Goal: Task Accomplishment & Management: Complete application form

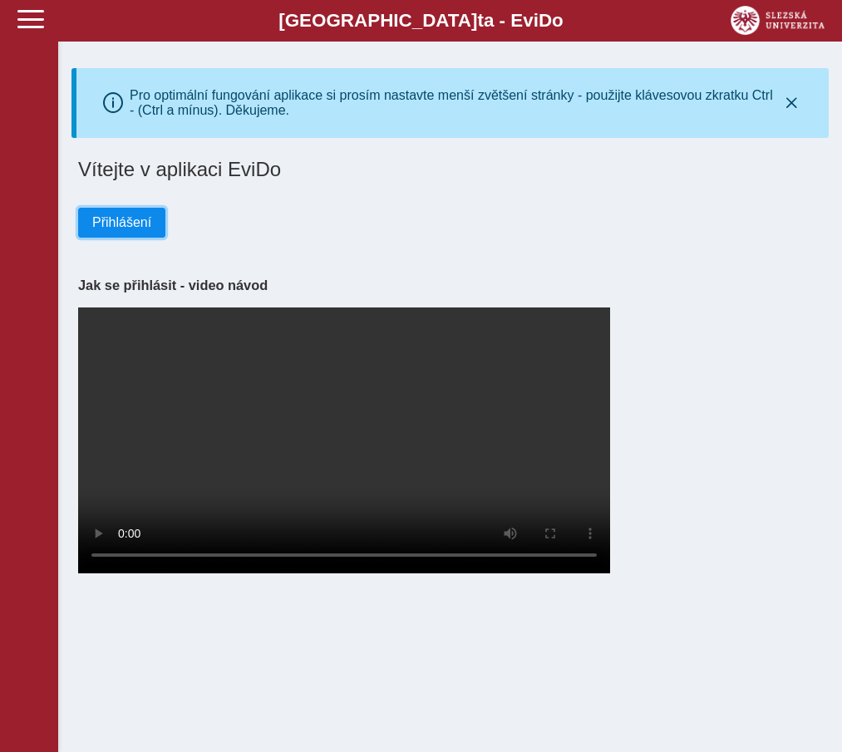
click at [111, 228] on span "Přihlášení" at bounding box center [121, 222] width 59 height 15
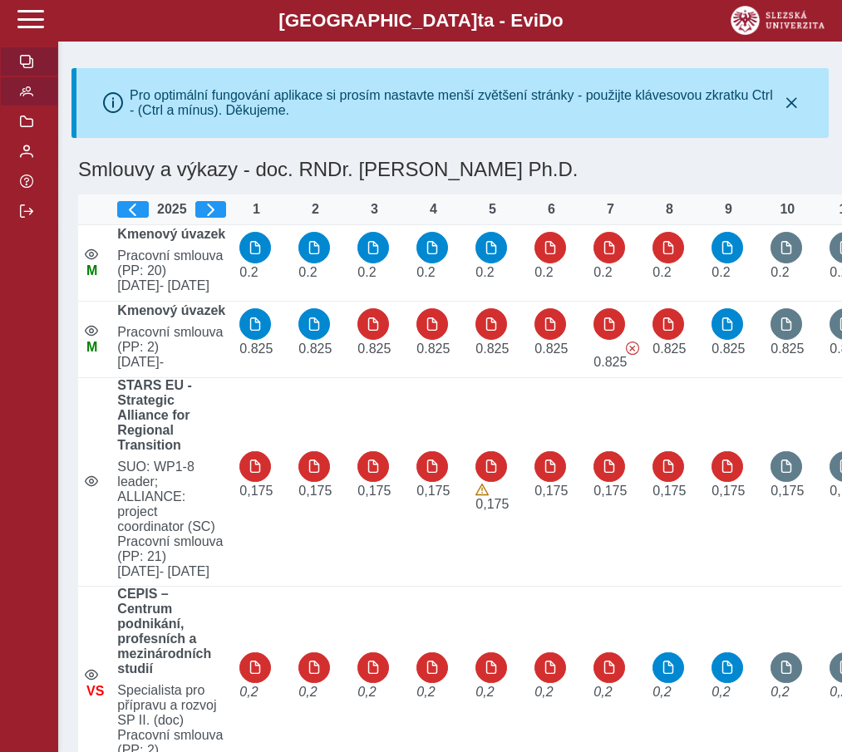
click at [29, 98] on span "button" at bounding box center [26, 91] width 13 height 13
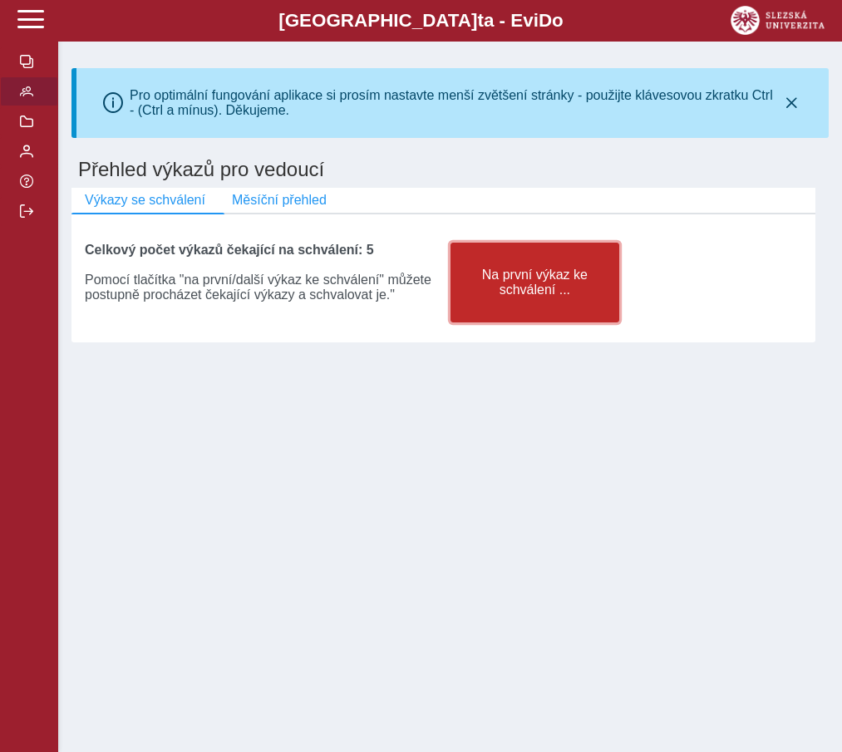
click at [513, 297] on span "Na první výkaz ke schválení ..." at bounding box center [534, 283] width 141 height 30
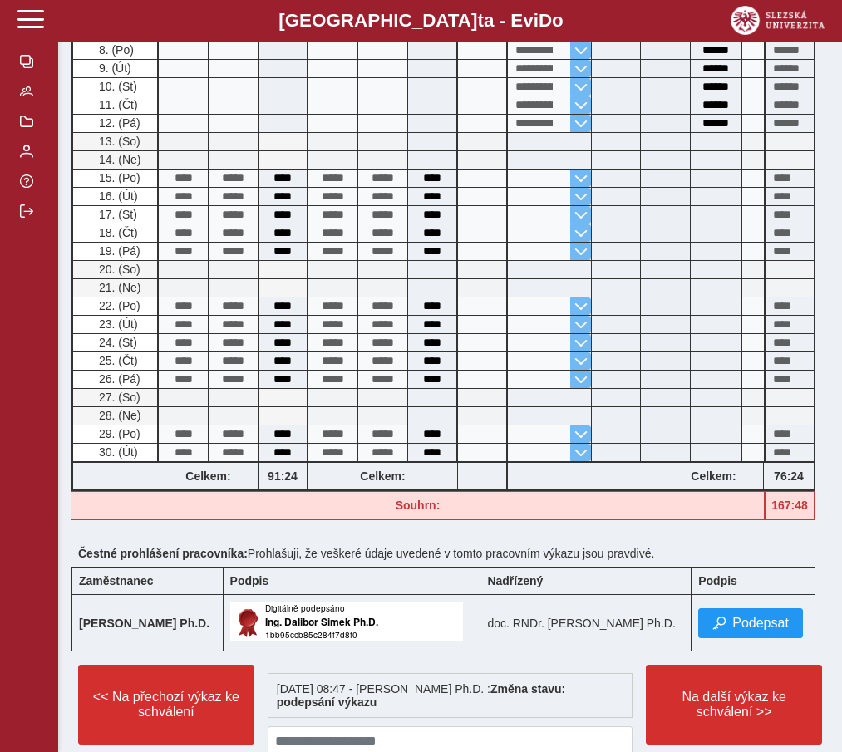
scroll to position [789, 0]
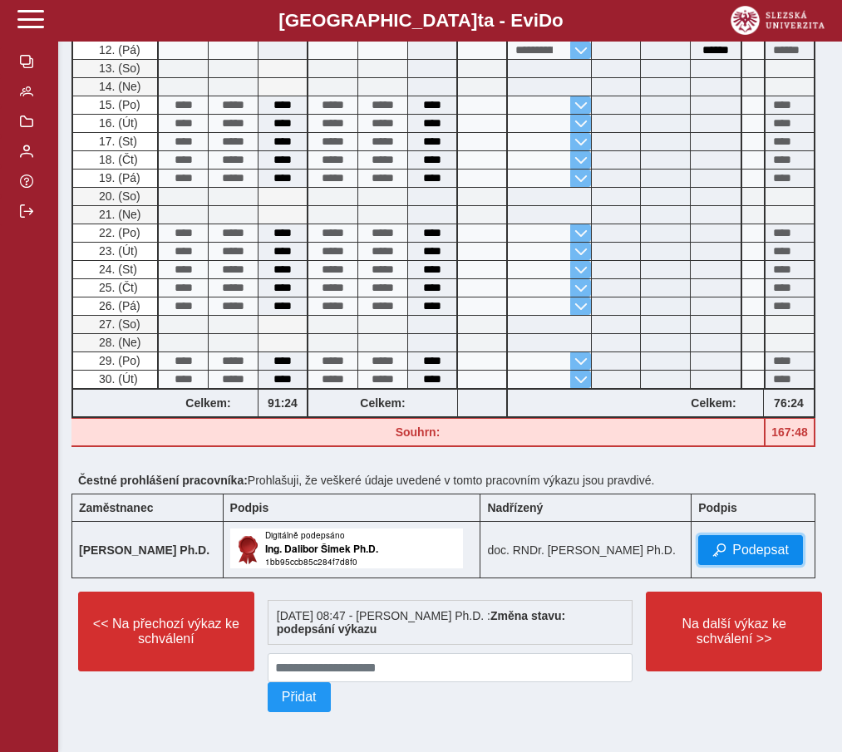
click at [737, 550] on span "Podepsat" at bounding box center [760, 550] width 57 height 15
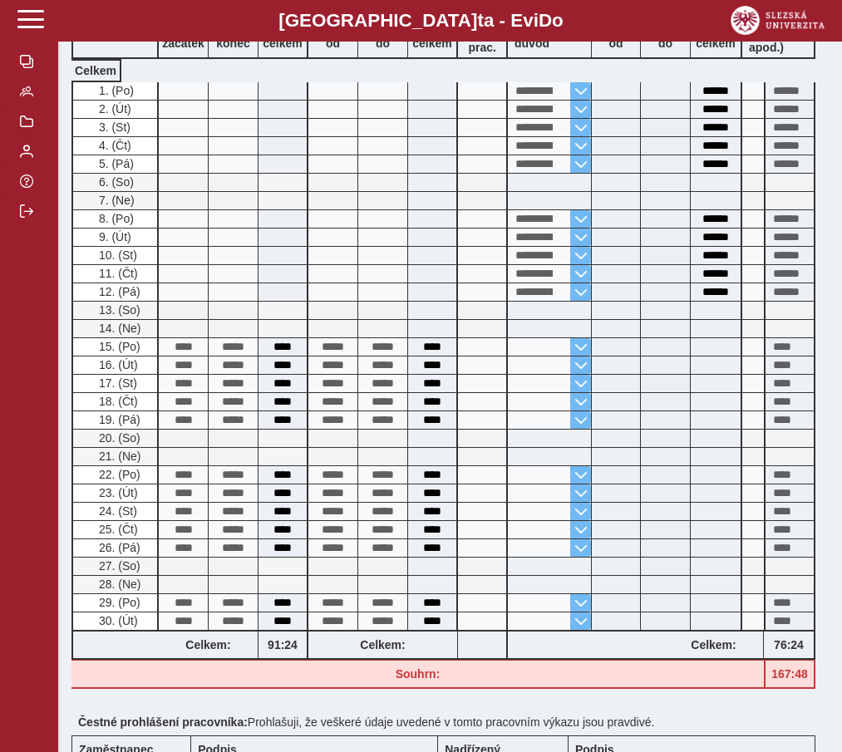
scroll to position [843, 0]
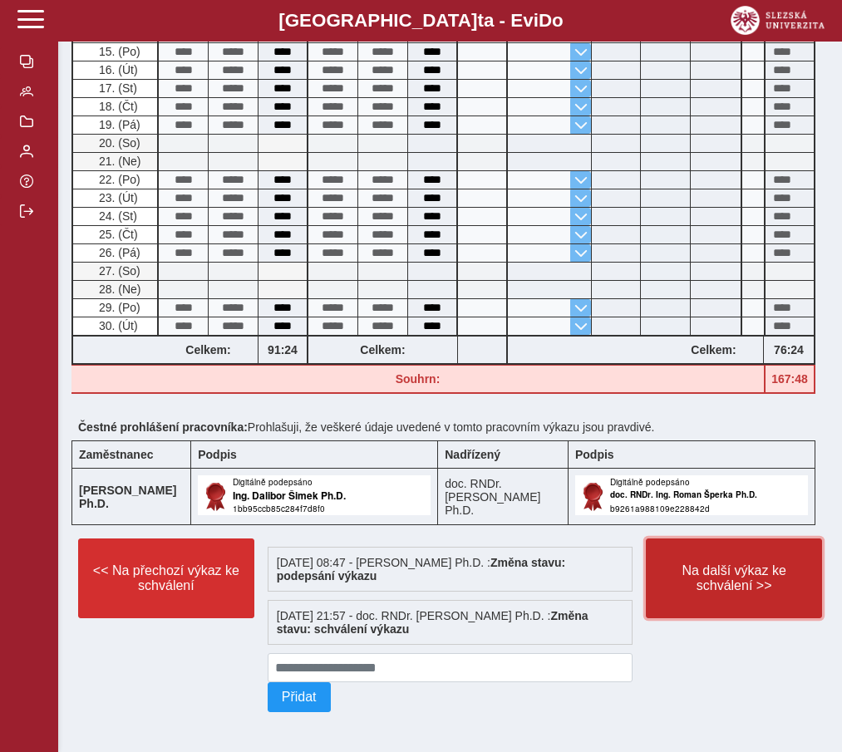
click at [710, 585] on span "Na další výkaz ke schválení >>" at bounding box center [734, 578] width 148 height 30
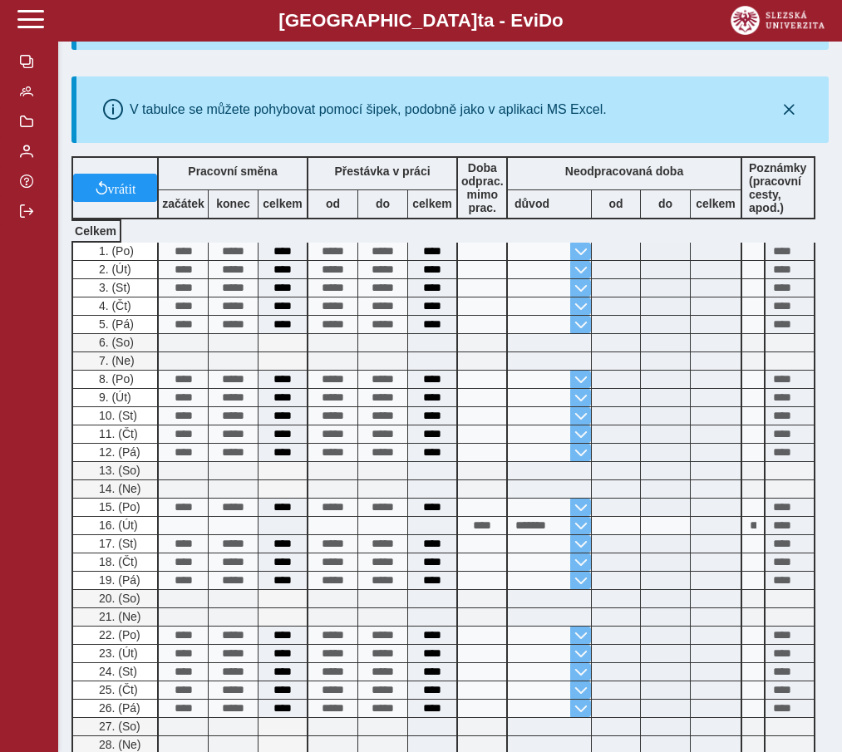
scroll to position [789, 0]
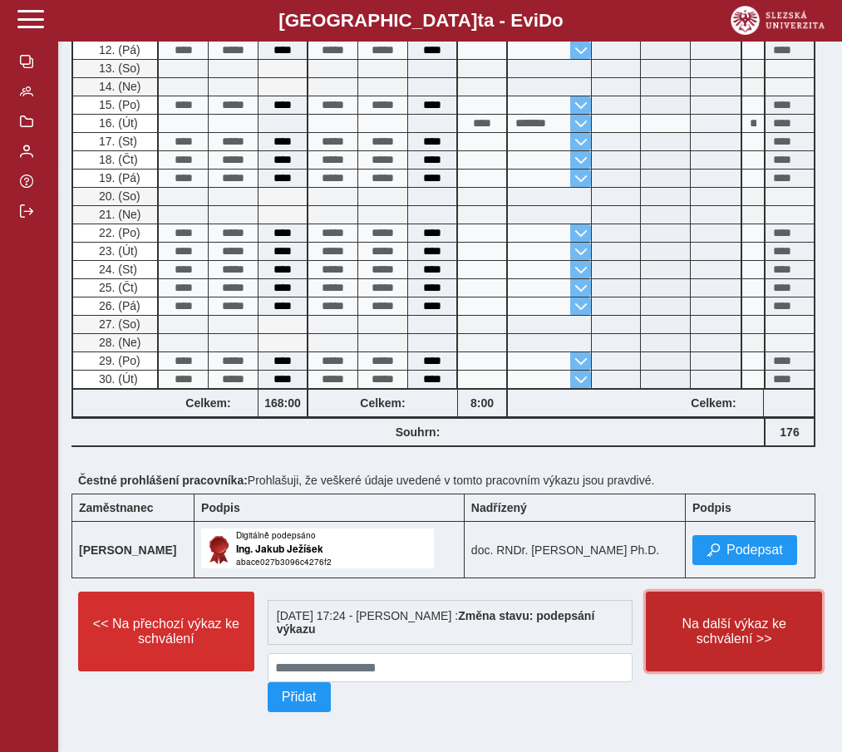
click at [720, 641] on span "Na další výkaz ke schválení >>" at bounding box center [734, 632] width 148 height 30
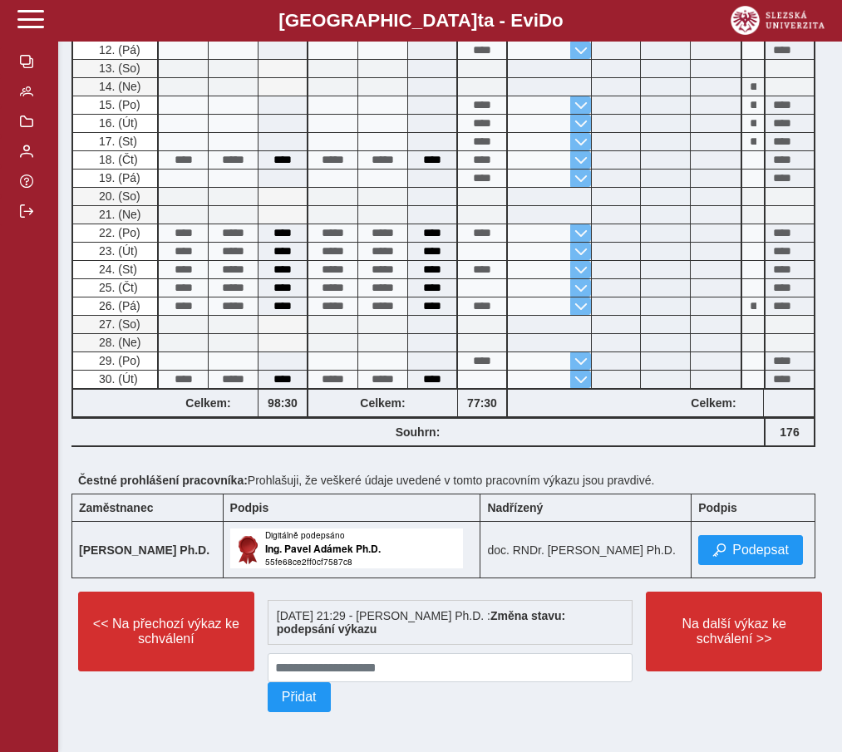
scroll to position [597, 0]
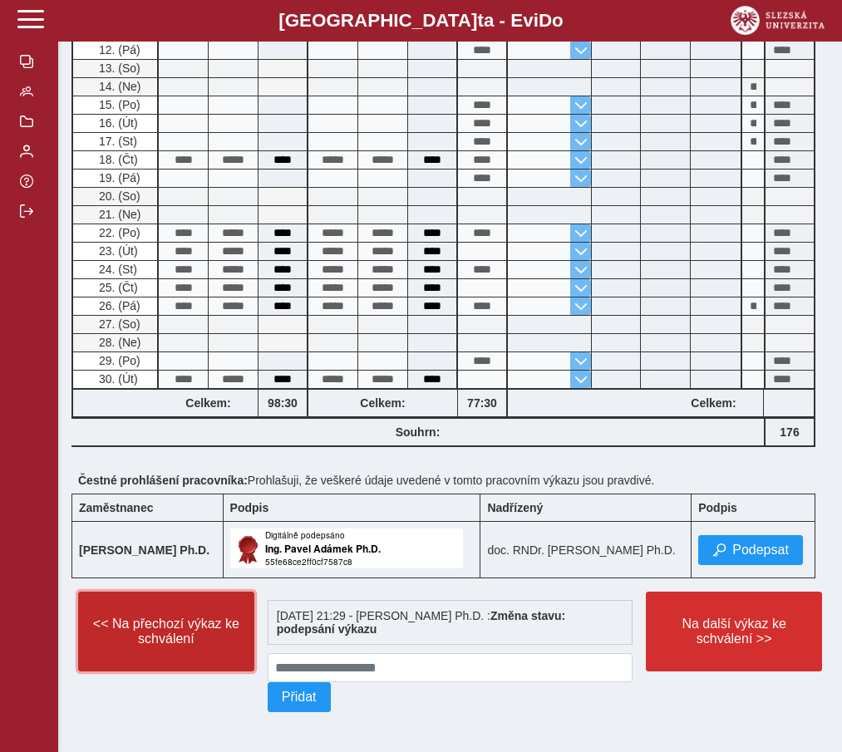
click at [118, 637] on span "<< Na přechozí výkaz ke schválení" at bounding box center [166, 632] width 148 height 30
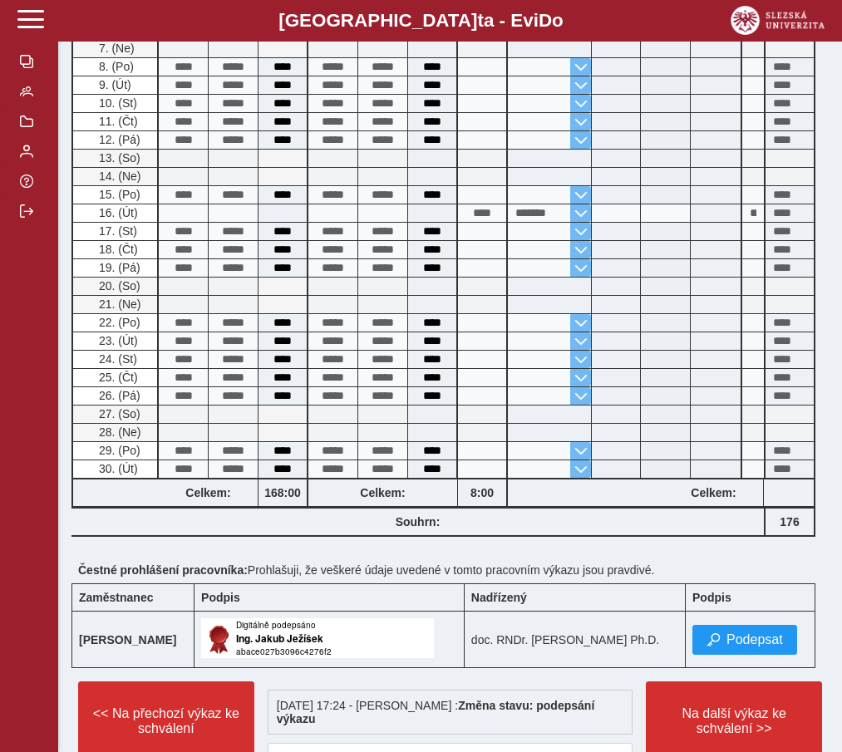
scroll to position [789, 0]
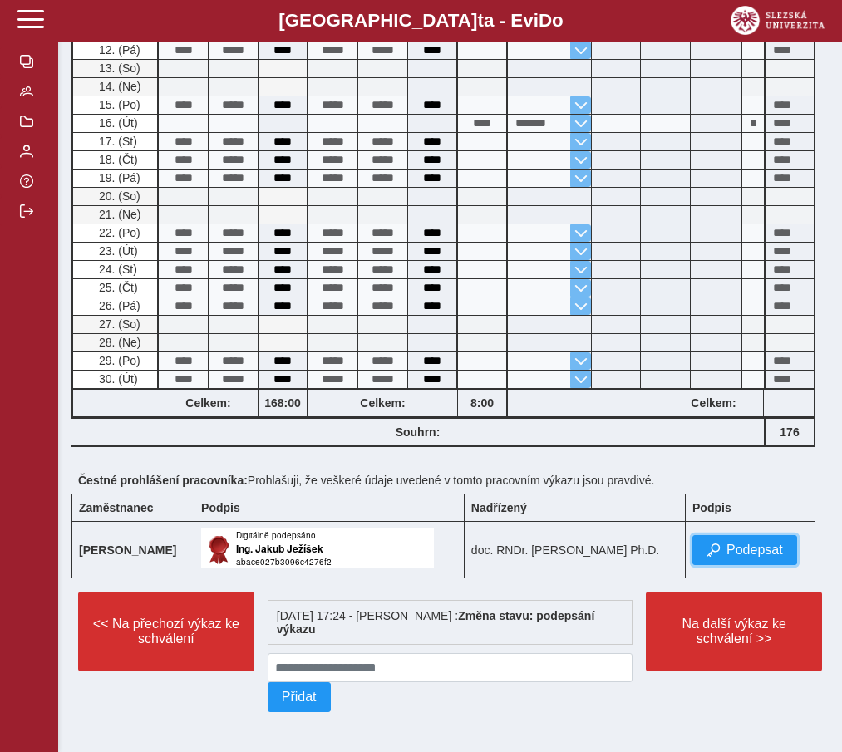
drag, startPoint x: 728, startPoint y: 543, endPoint x: 628, endPoint y: 548, distance: 99.9
click at [728, 543] on span "Podepsat" at bounding box center [754, 550] width 57 height 15
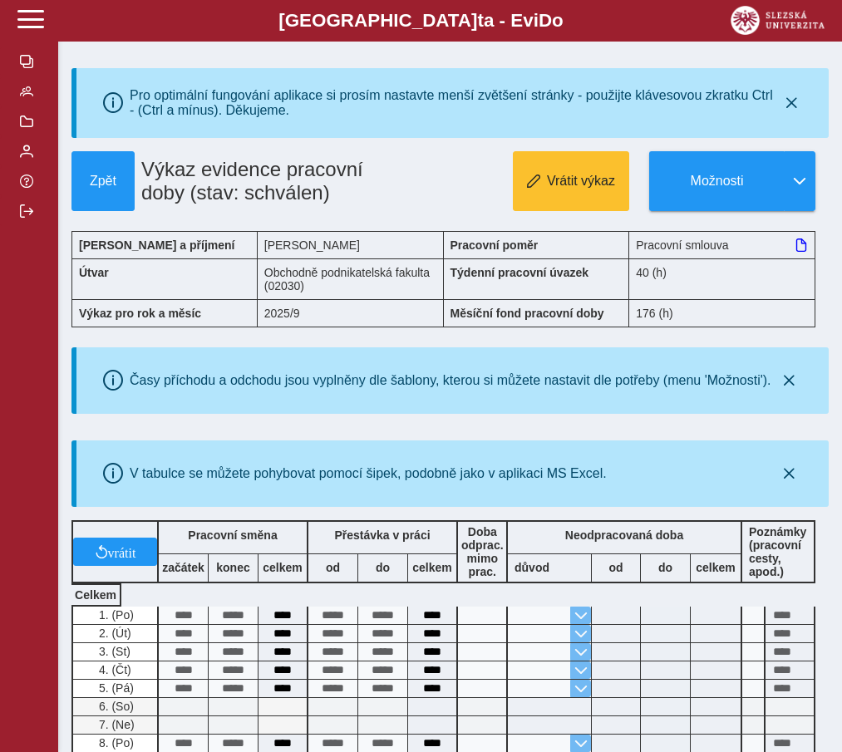
scroll to position [843, 0]
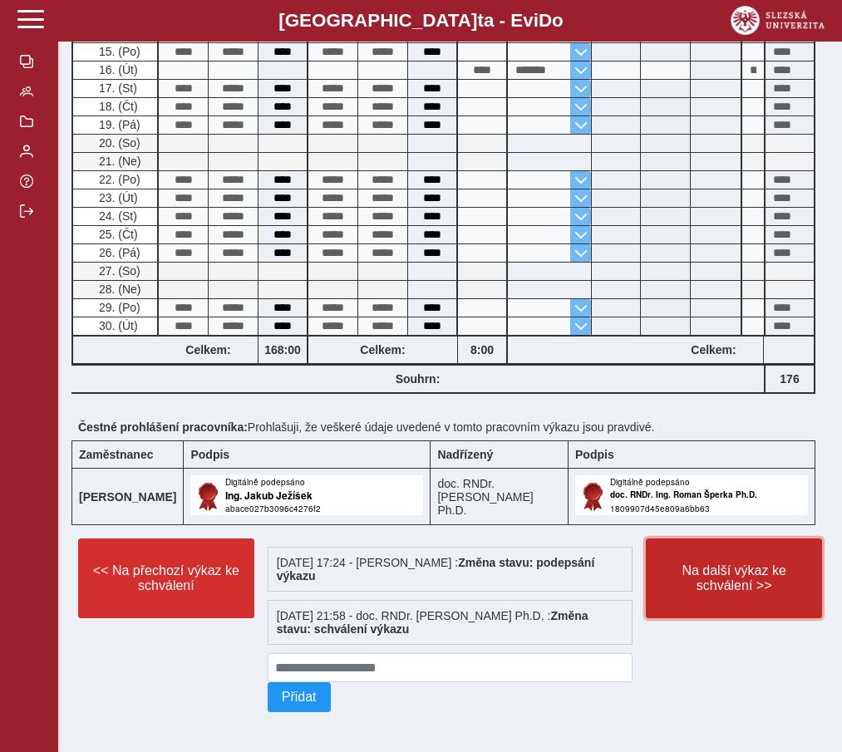
click at [727, 584] on span "Na další výkaz ke schválení >>" at bounding box center [734, 578] width 148 height 30
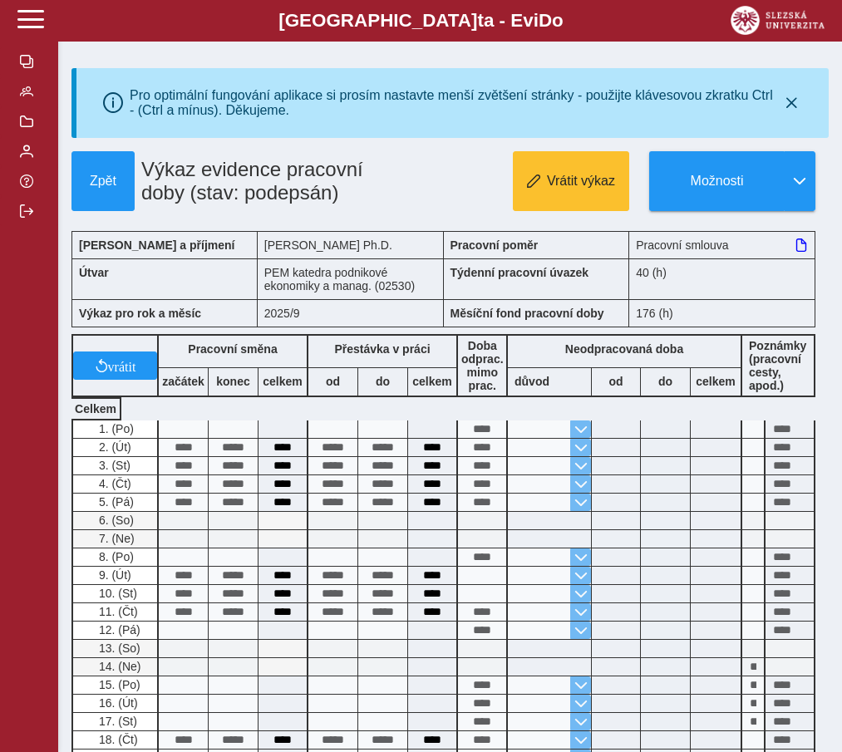
scroll to position [597, 0]
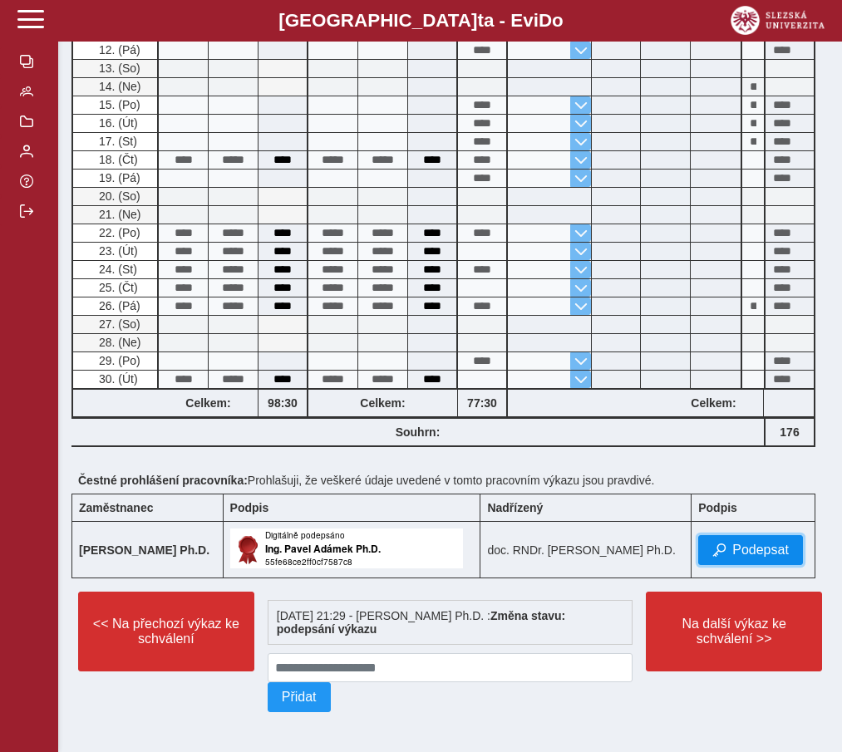
click at [739, 551] on span "Podepsat" at bounding box center [760, 550] width 57 height 15
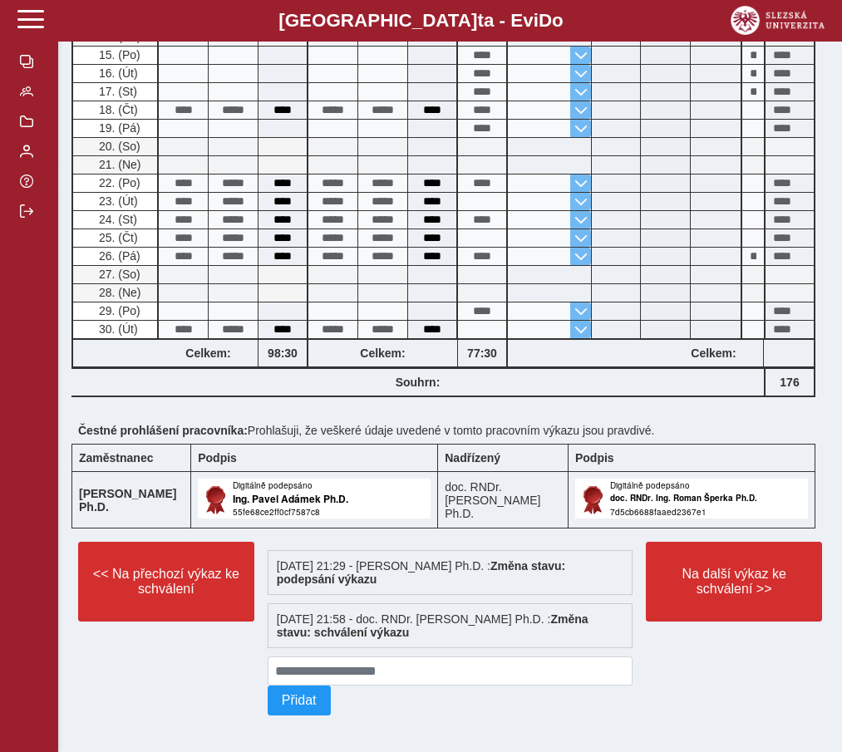
scroll to position [652, 0]
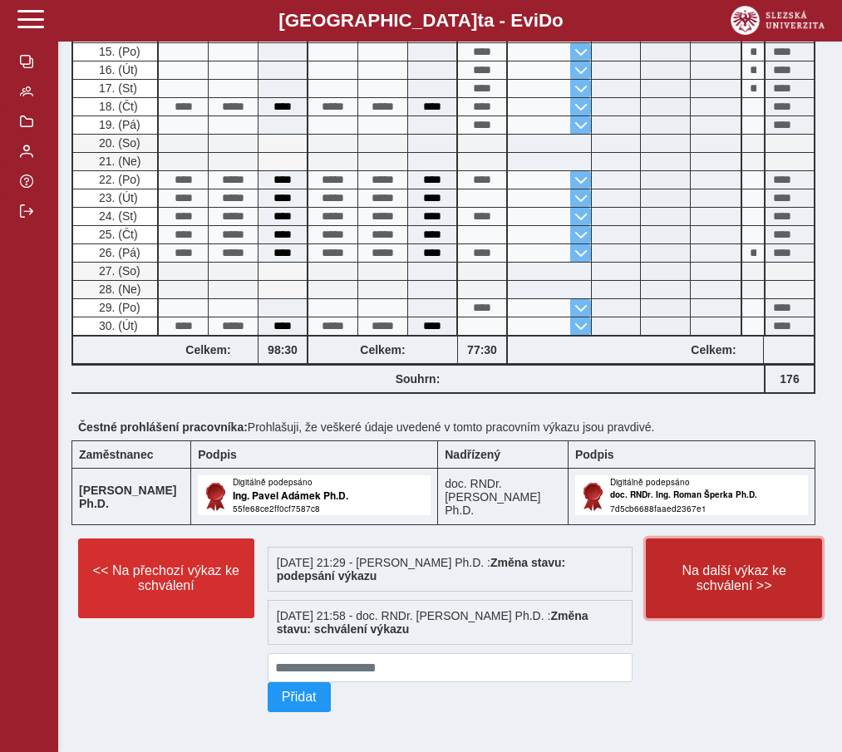
click at [715, 567] on span "Na další výkaz ke schválení >>" at bounding box center [734, 578] width 148 height 30
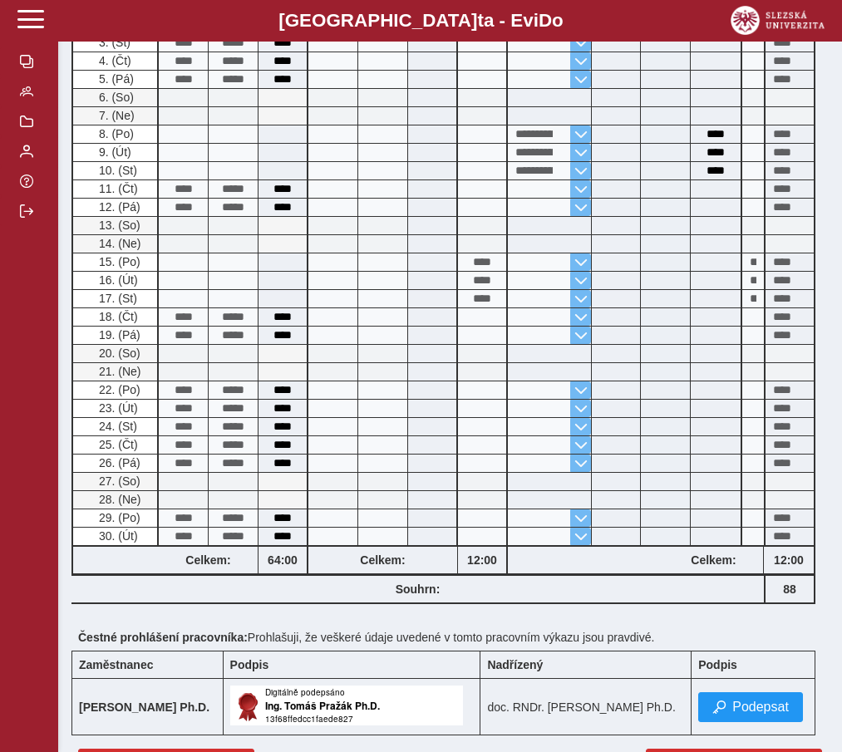
scroll to position [789, 0]
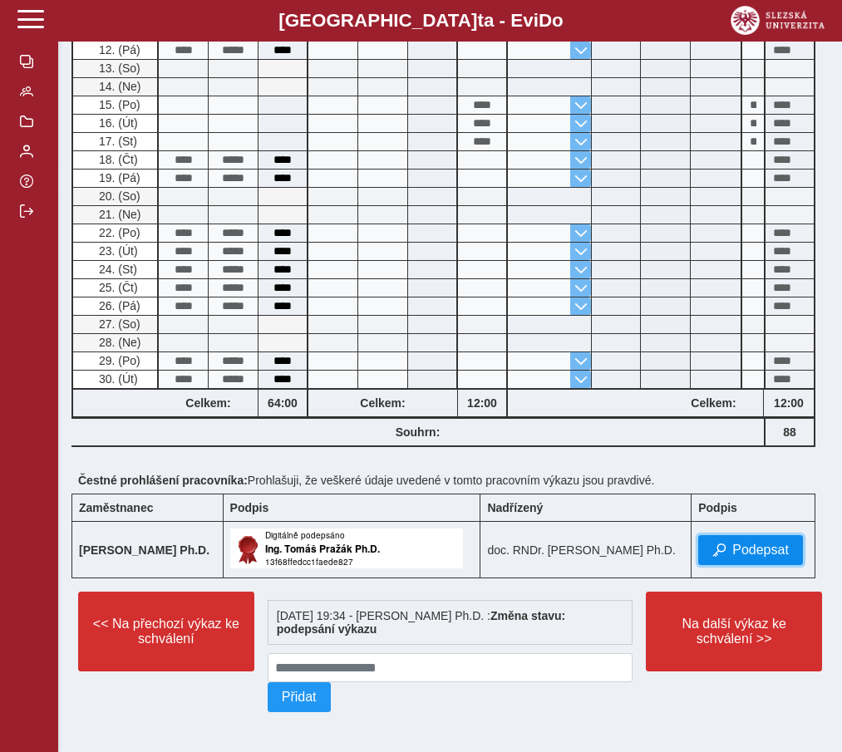
click at [732, 541] on button "Podepsat" at bounding box center [750, 550] width 105 height 30
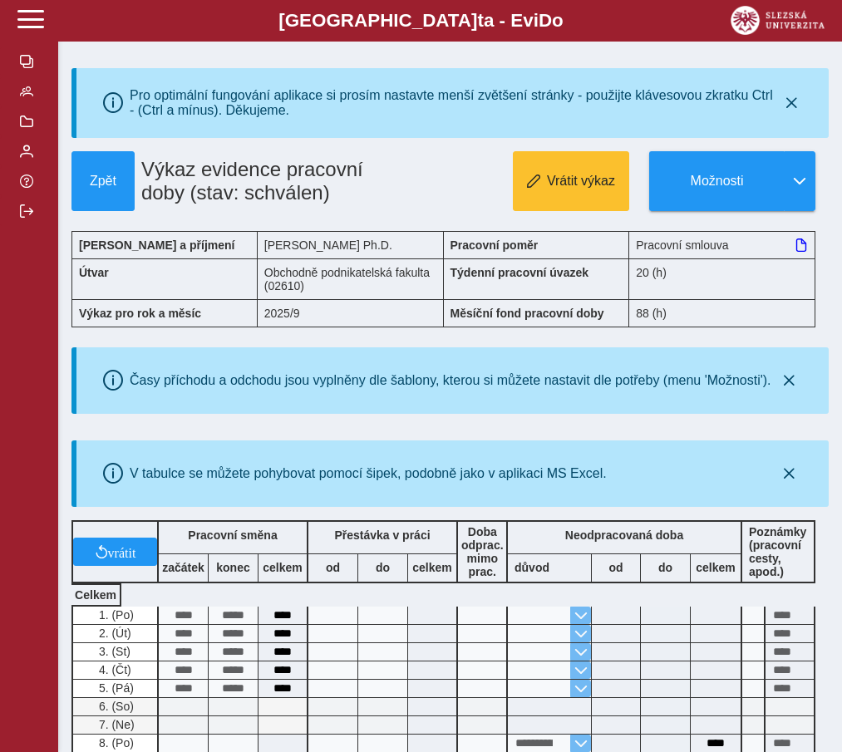
scroll to position [843, 0]
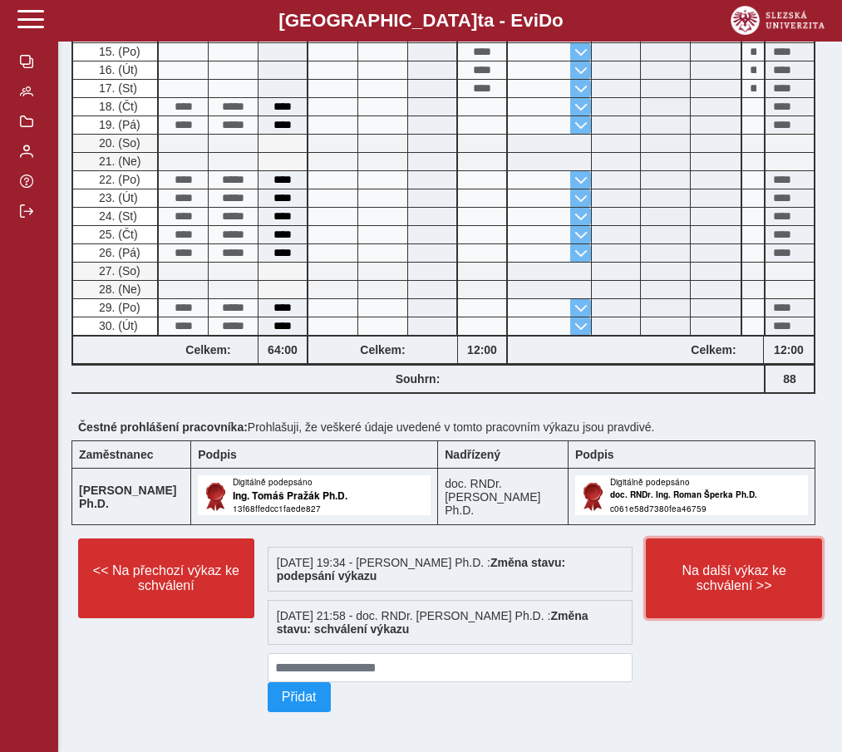
drag, startPoint x: 721, startPoint y: 565, endPoint x: 711, endPoint y: 558, distance: 12.0
click at [720, 564] on span "Na další výkaz ke schválení >>" at bounding box center [734, 578] width 148 height 30
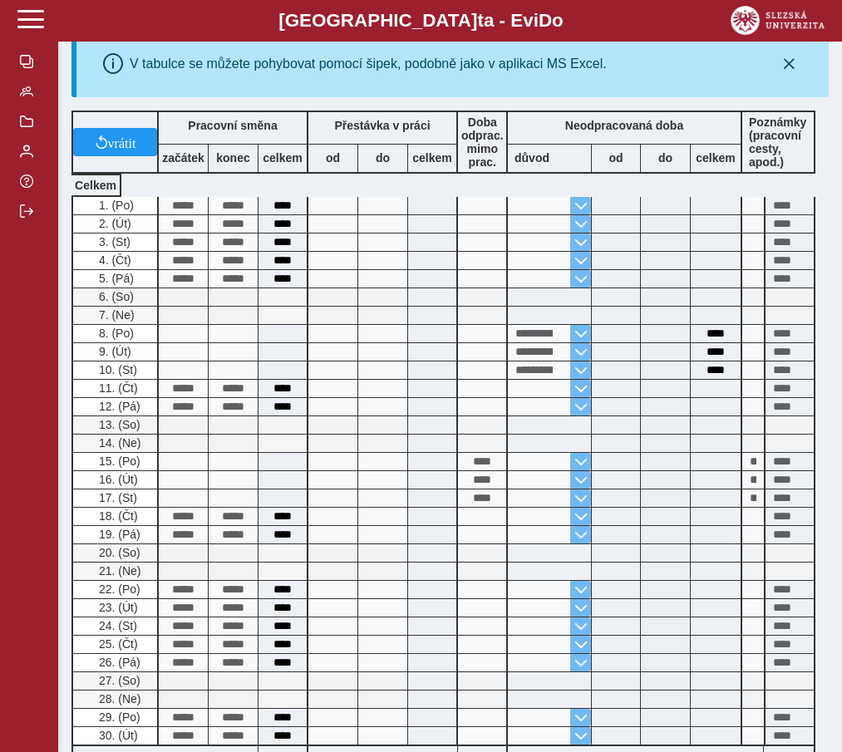
scroll to position [789, 0]
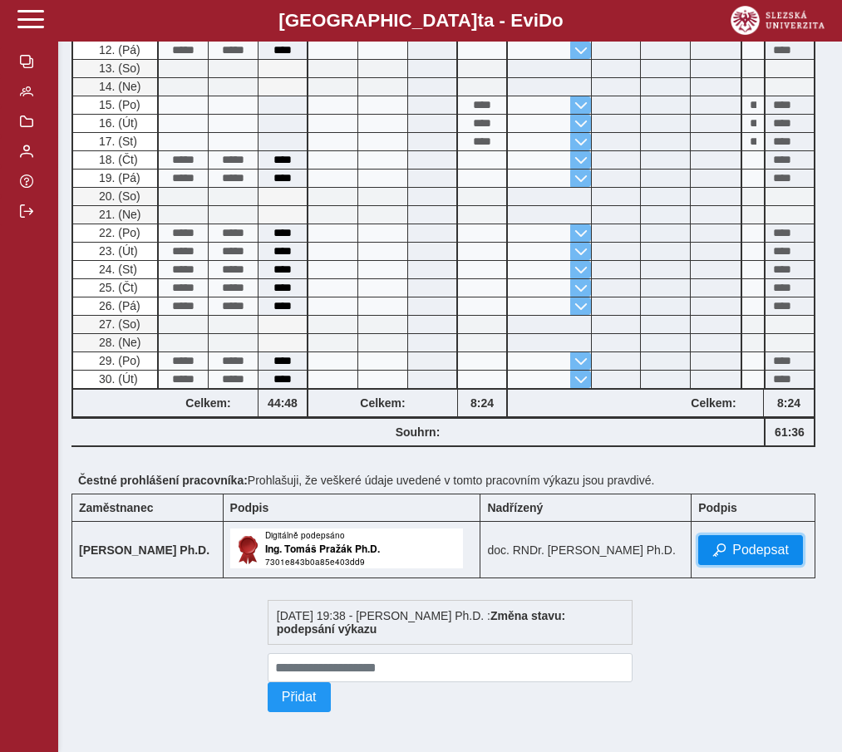
click at [749, 551] on span "Podepsat" at bounding box center [760, 550] width 57 height 15
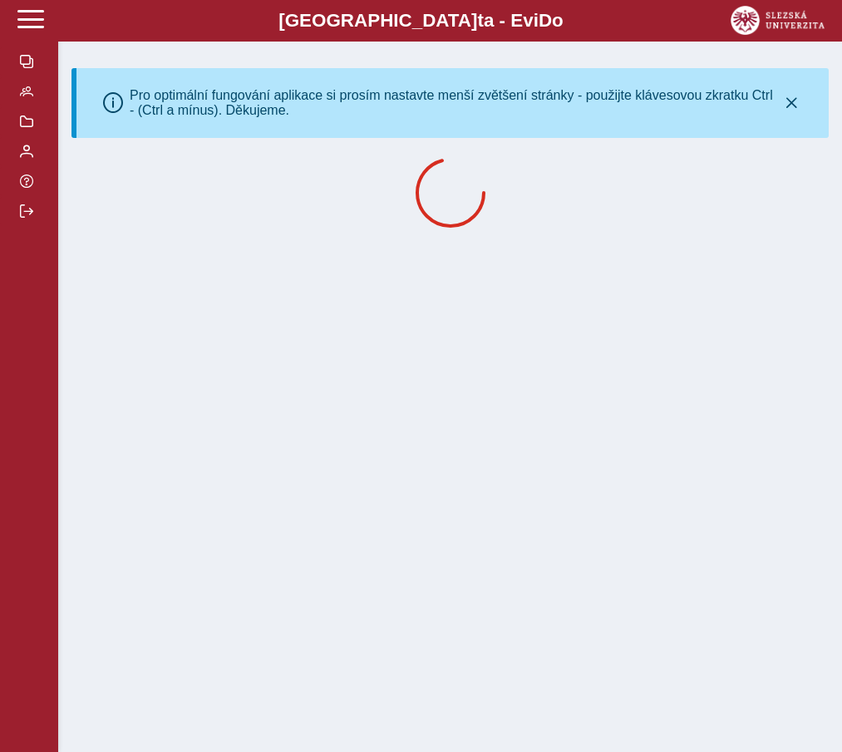
scroll to position [0, 0]
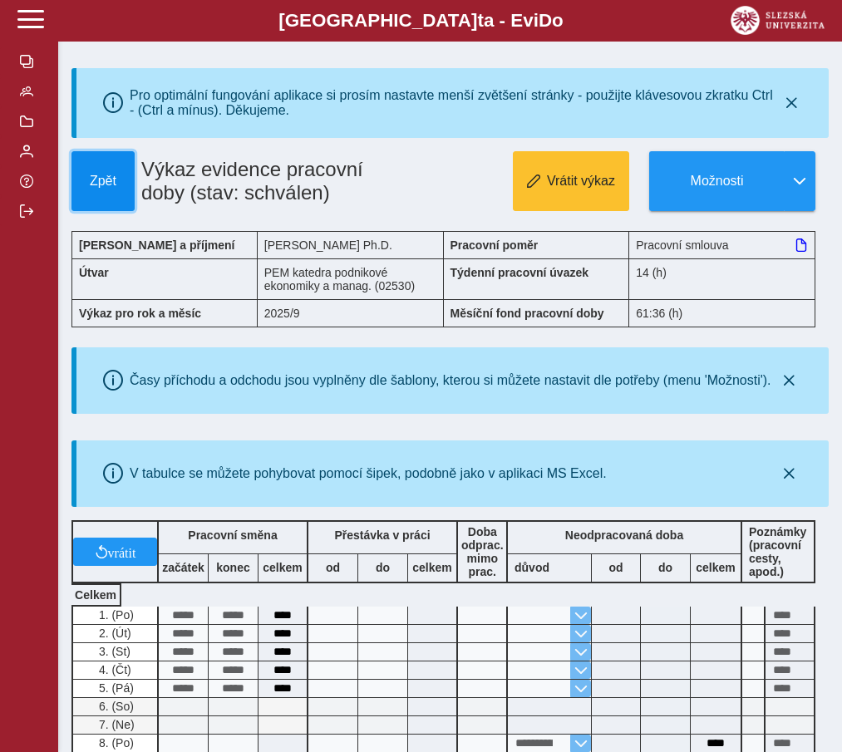
click at [91, 186] on span "Zpět" at bounding box center [103, 181] width 48 height 15
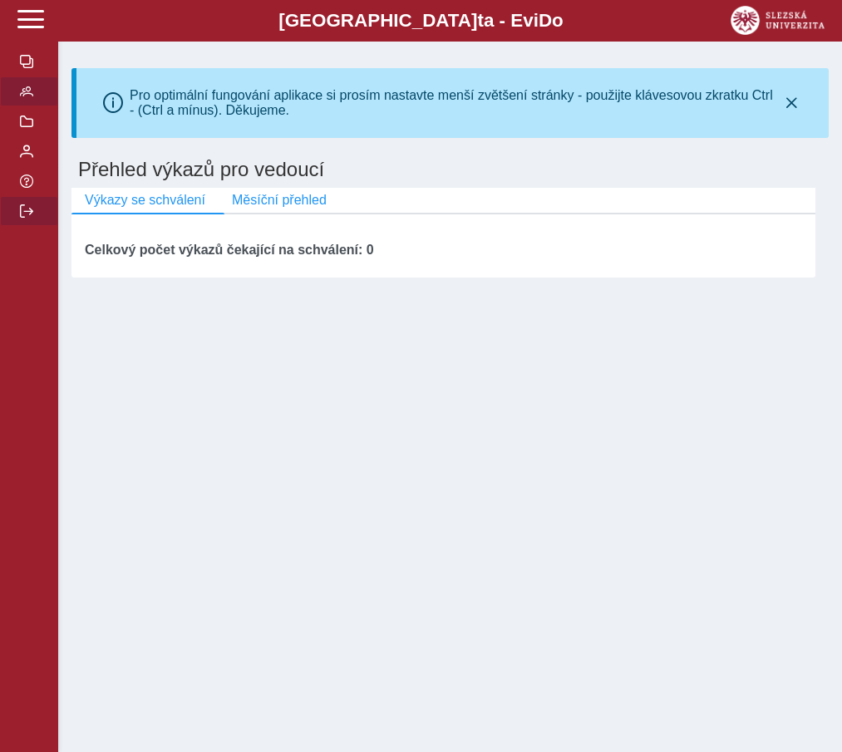
click at [27, 218] on span "button" at bounding box center [26, 210] width 13 height 13
